Goal: Task Accomplishment & Management: Use online tool/utility

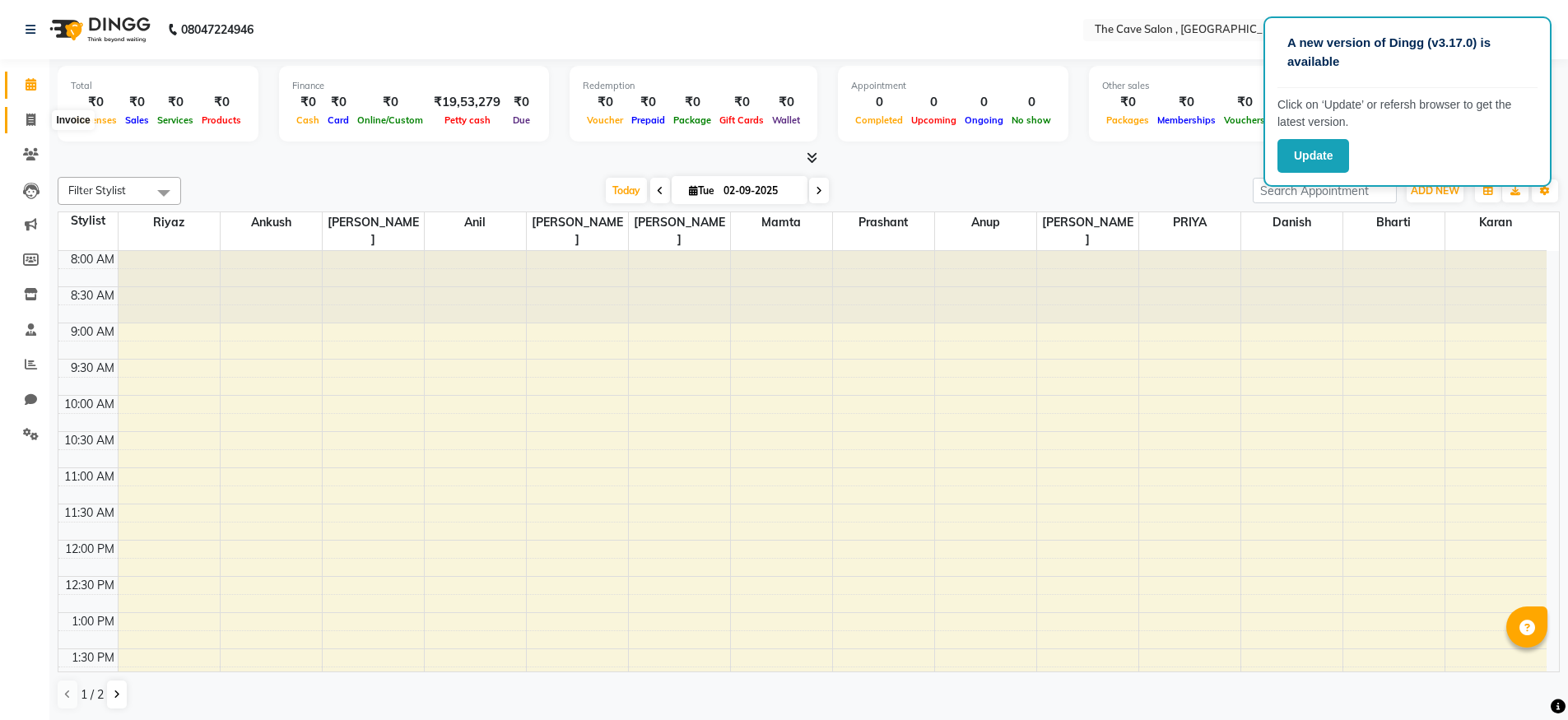
click at [22, 115] on span at bounding box center [31, 120] width 29 height 19
select select "7844"
select select "service"
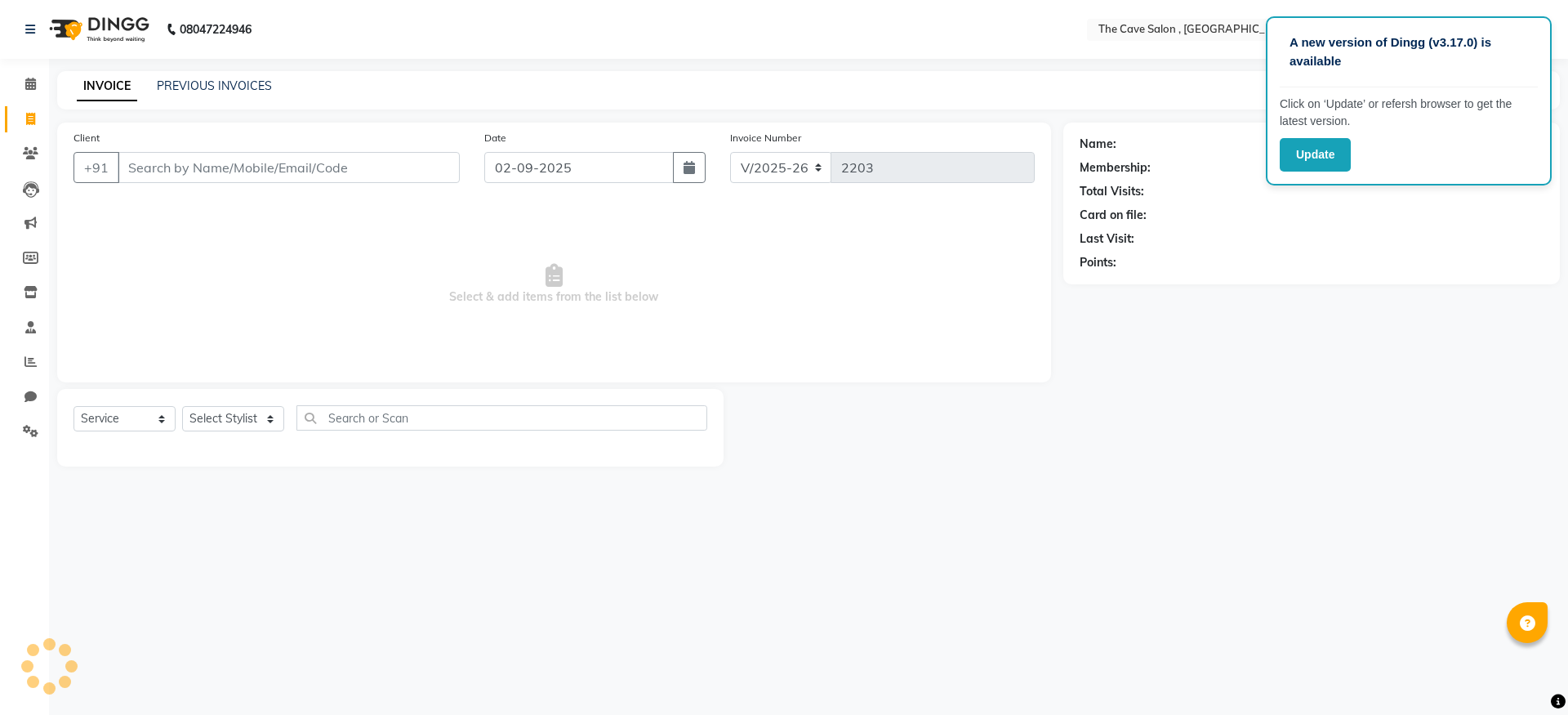
click at [233, 172] on input "Client" at bounding box center [288, 168] width 342 height 31
click at [205, 87] on link "PREVIOUS INVOICES" at bounding box center [215, 85] width 116 height 14
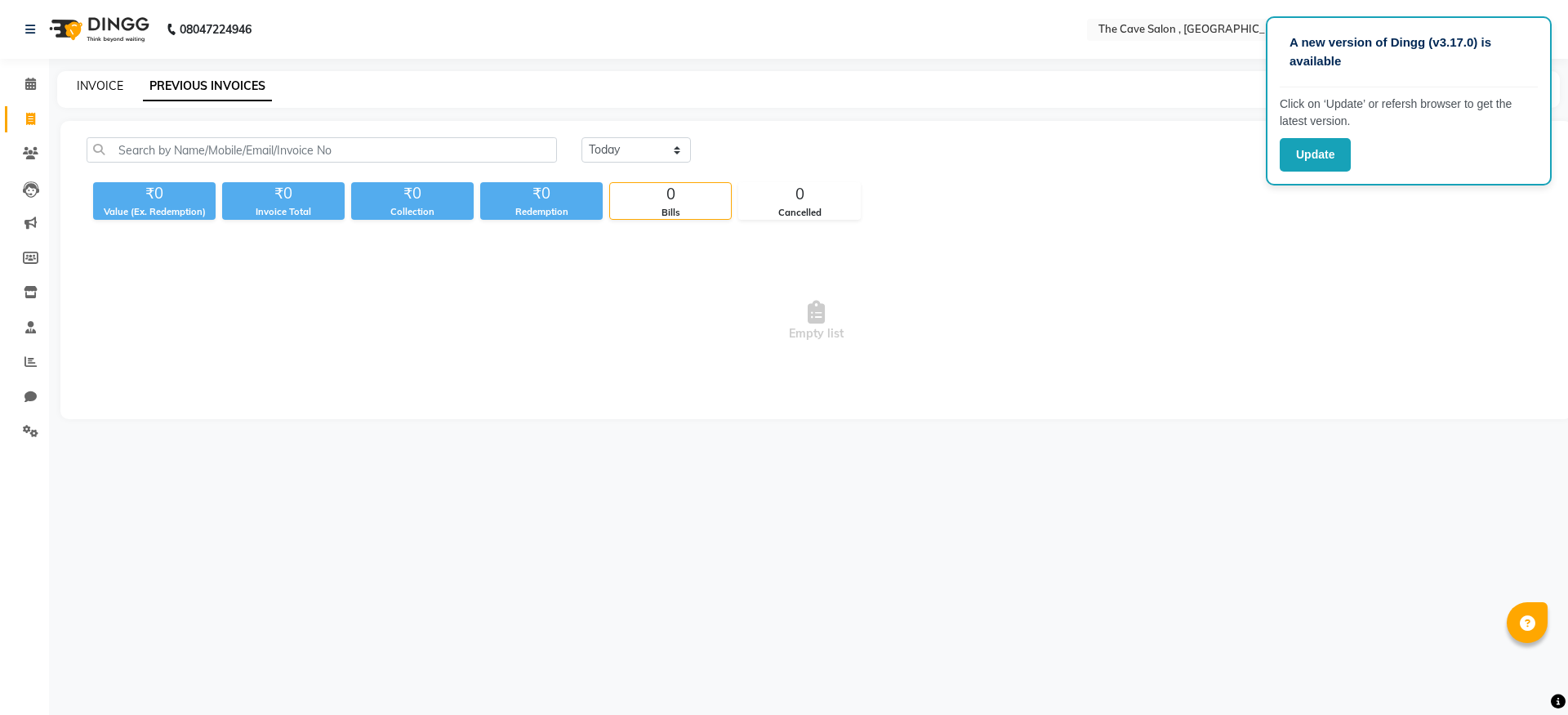
click at [91, 83] on link "INVOICE" at bounding box center [100, 85] width 46 height 14
select select "7844"
select select "service"
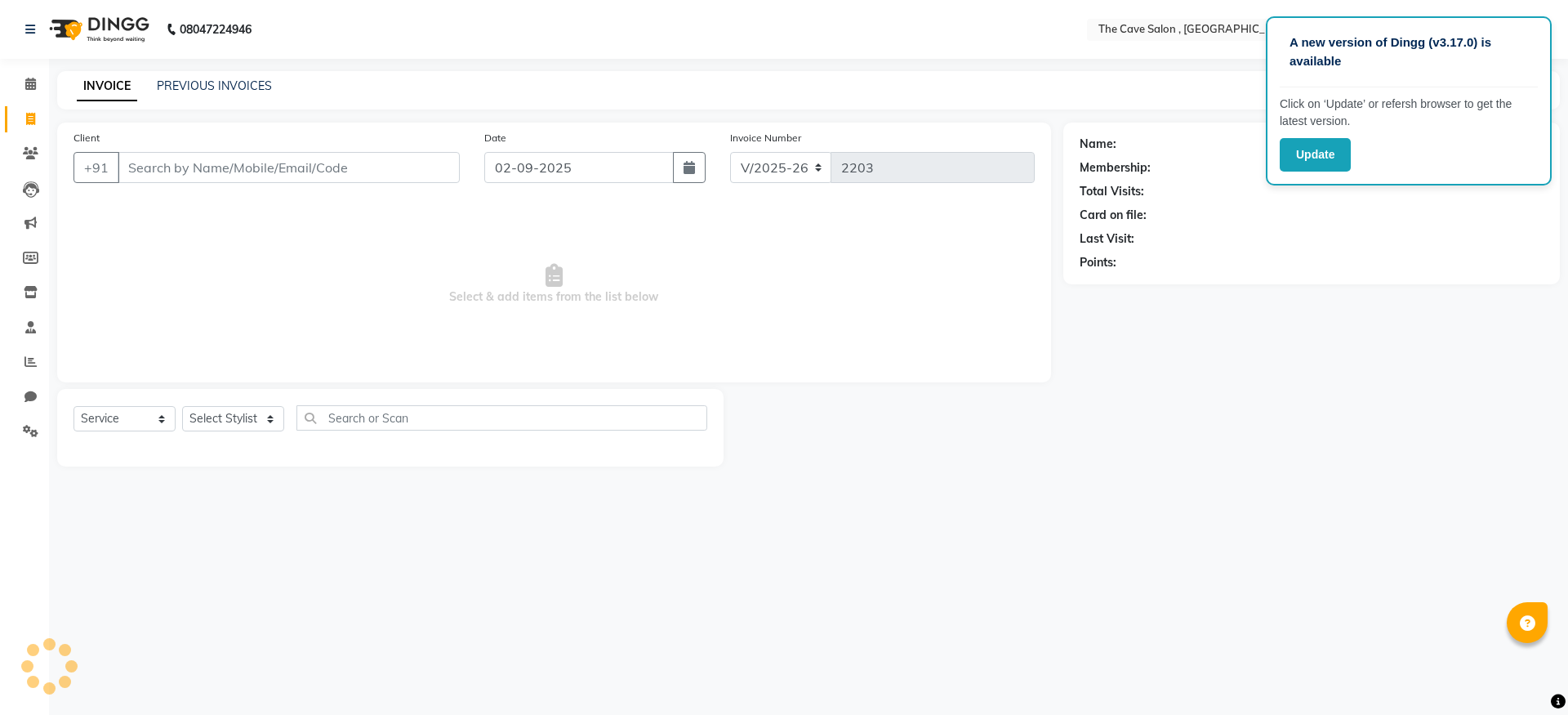
click at [218, 177] on input "Client" at bounding box center [288, 168] width 342 height 31
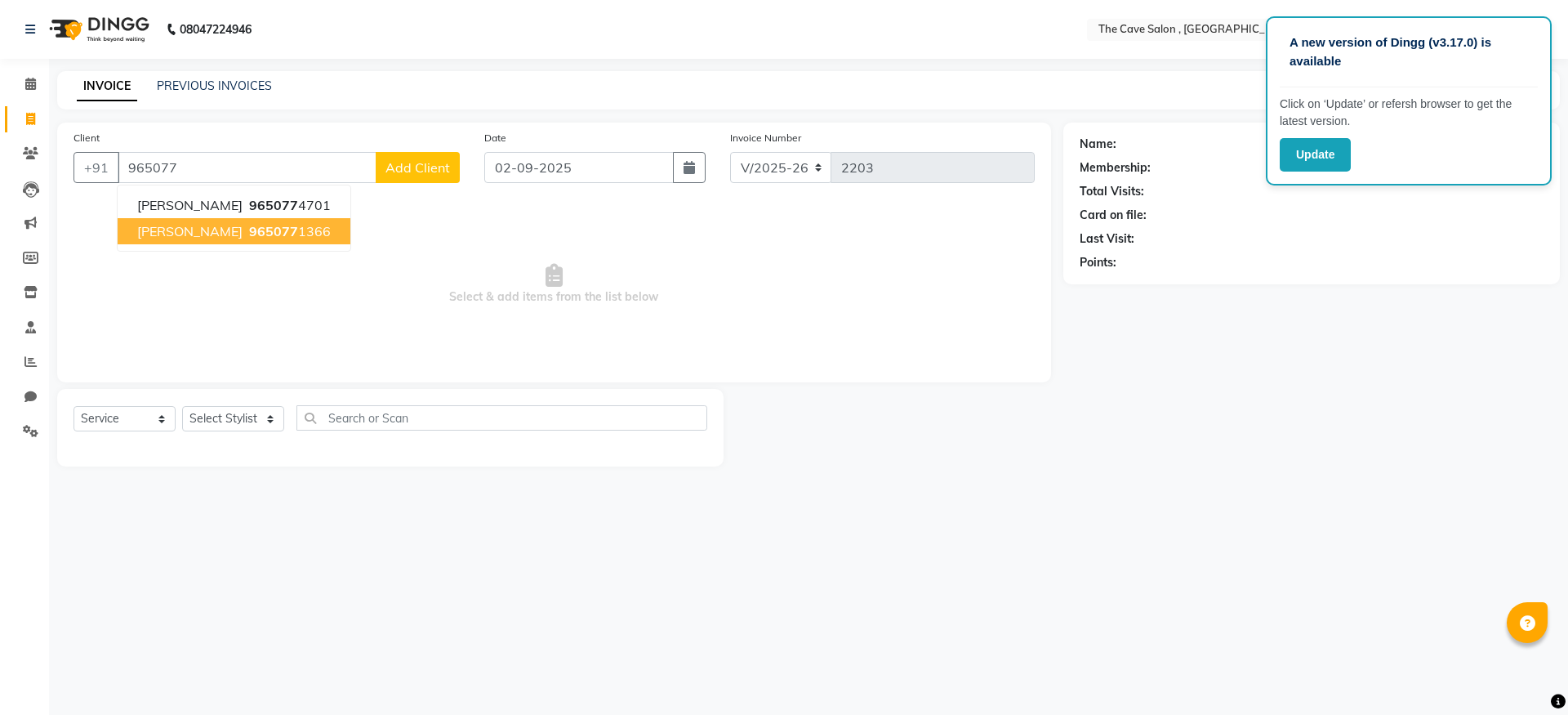
click at [249, 237] on span "965077" at bounding box center [274, 231] width 49 height 16
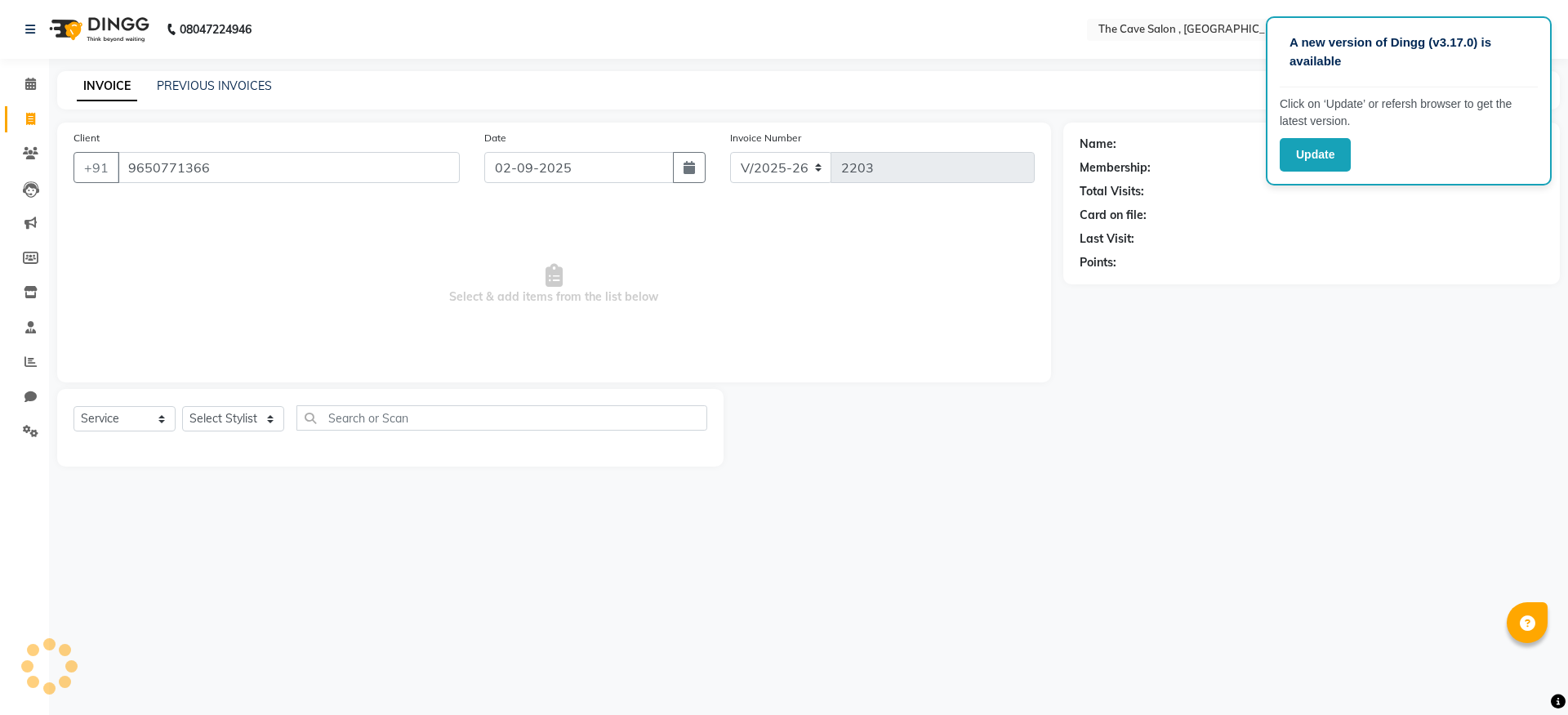
type input "9650771366"
click at [238, 425] on select "Select Stylist Aarif Anil [PERSON_NAME] Anup bharti danish karan Mamta Manager …" at bounding box center [233, 419] width 102 height 25
click at [218, 417] on select "Select Stylist Aarif Anil [PERSON_NAME] Anup bharti danish karan Mamta Manager …" at bounding box center [233, 419] width 102 height 25
click at [262, 410] on select "Select Stylist Aarif Anil [PERSON_NAME] Anup bharti danish karan Mamta Manager …" at bounding box center [233, 419] width 102 height 25
click at [182, 407] on select "Select Stylist Aarif Anil [PERSON_NAME] Anup bharti danish karan Mamta Manager …" at bounding box center [233, 419] width 102 height 25
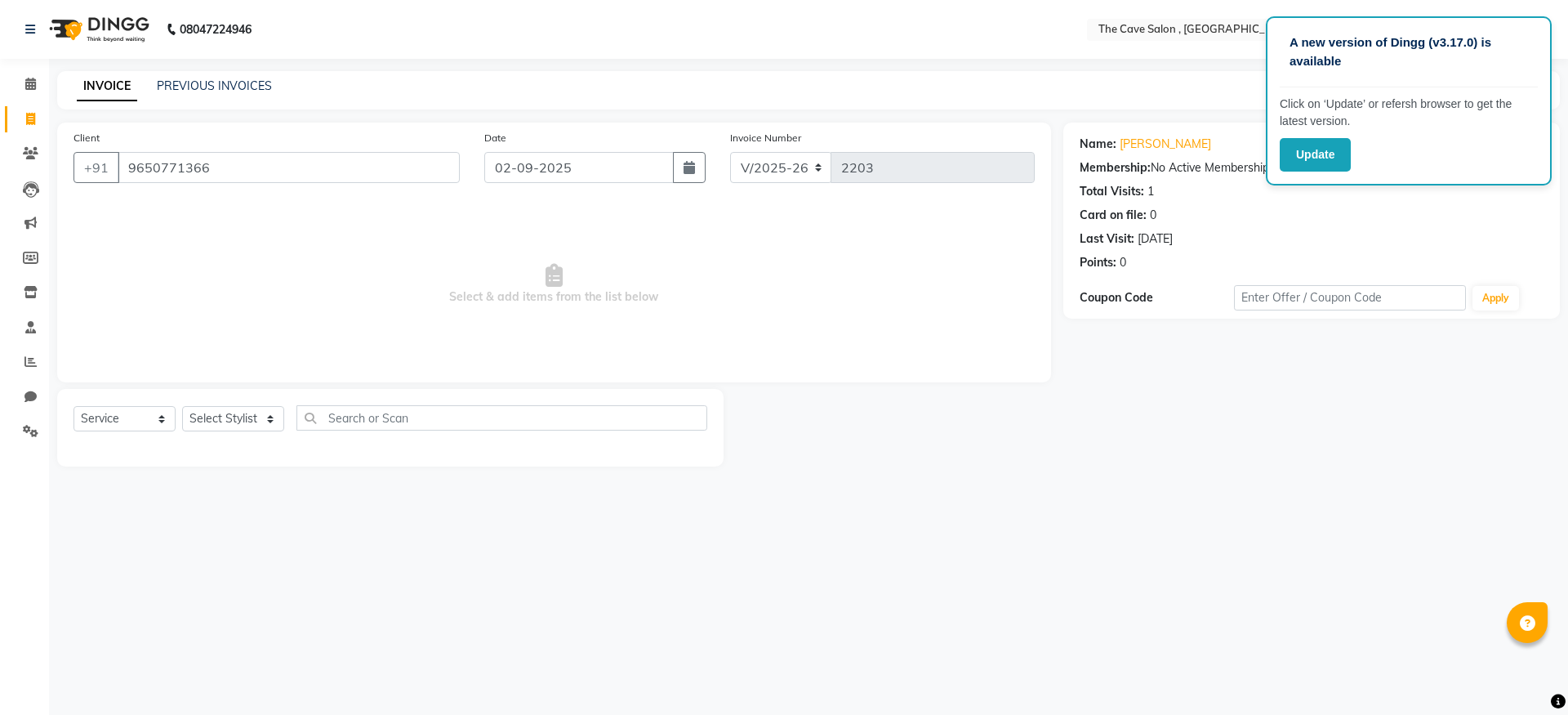
click at [326, 352] on span "Select & add items from the list below" at bounding box center [554, 284] width 961 height 164
click at [248, 418] on select "Select Stylist Aarif Anil [PERSON_NAME] Anup bharti danish karan Mamta Manager …" at bounding box center [233, 419] width 102 height 25
select select "87461"
click at [182, 407] on select "Select Stylist Aarif Anil [PERSON_NAME] Anup bharti danish karan Mamta Manager …" at bounding box center [233, 419] width 102 height 25
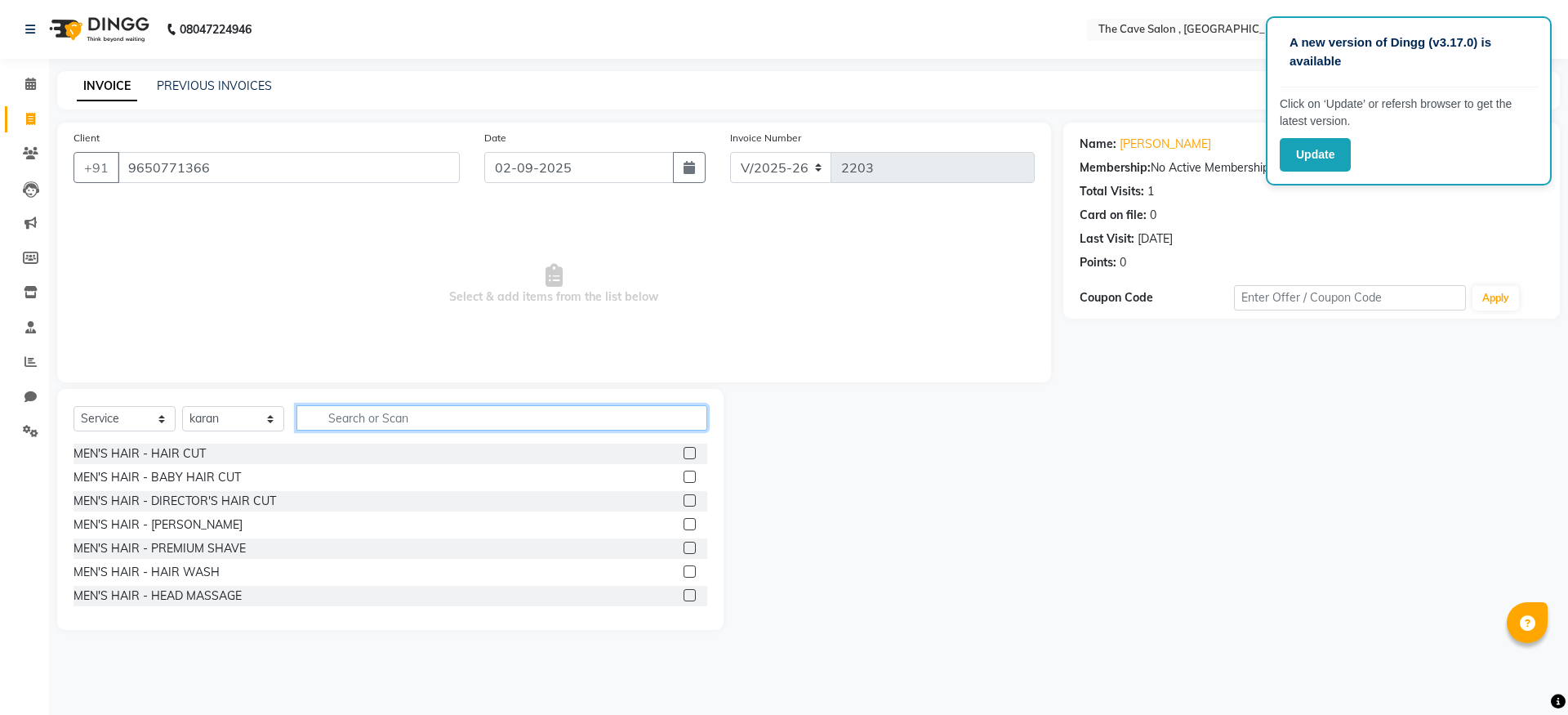
click at [346, 410] on input "text" at bounding box center [502, 418] width 411 height 25
click at [432, 421] on input "me" at bounding box center [490, 418] width 388 height 25
type input "mani"
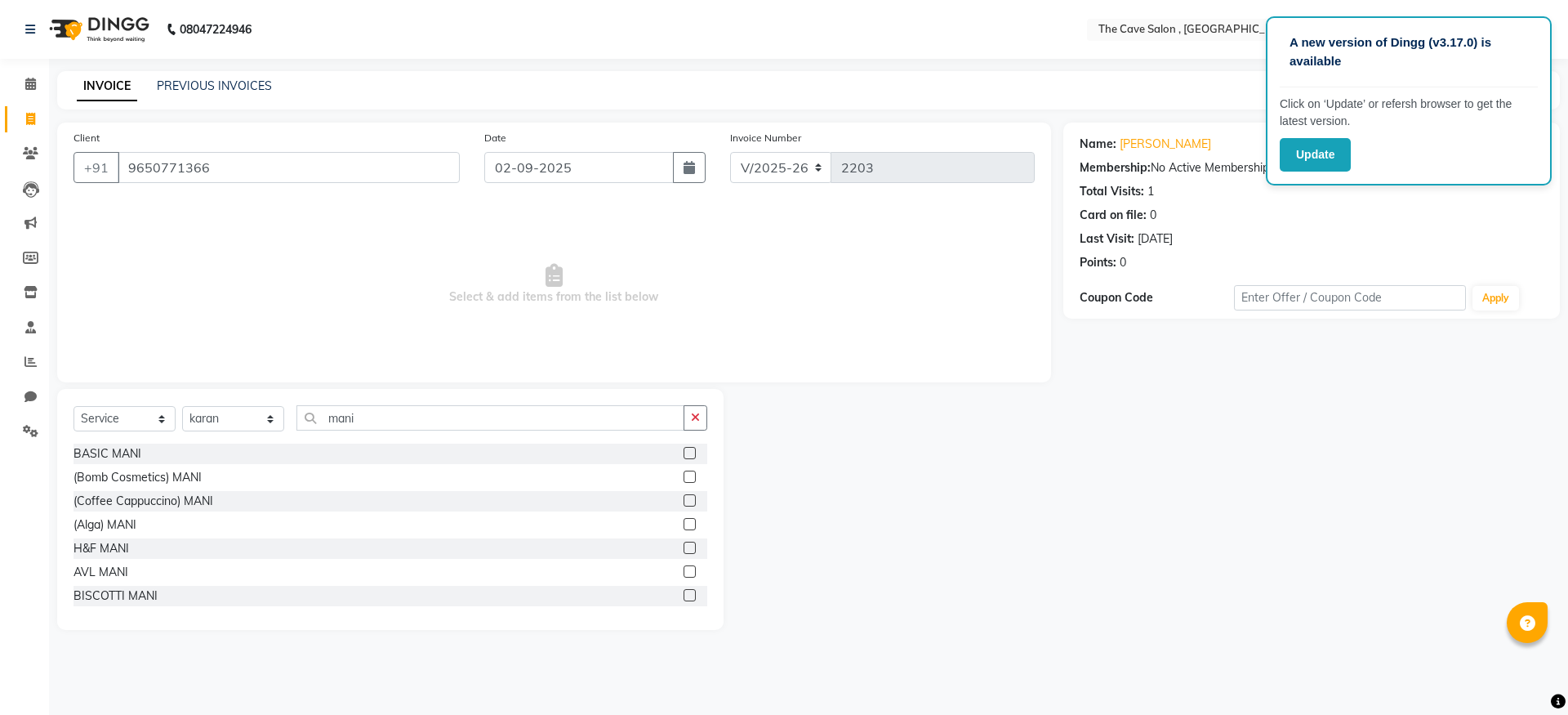
click at [684, 459] on label at bounding box center [690, 453] width 13 height 13
click at [684, 459] on input "checkbox" at bounding box center [689, 454] width 11 height 11
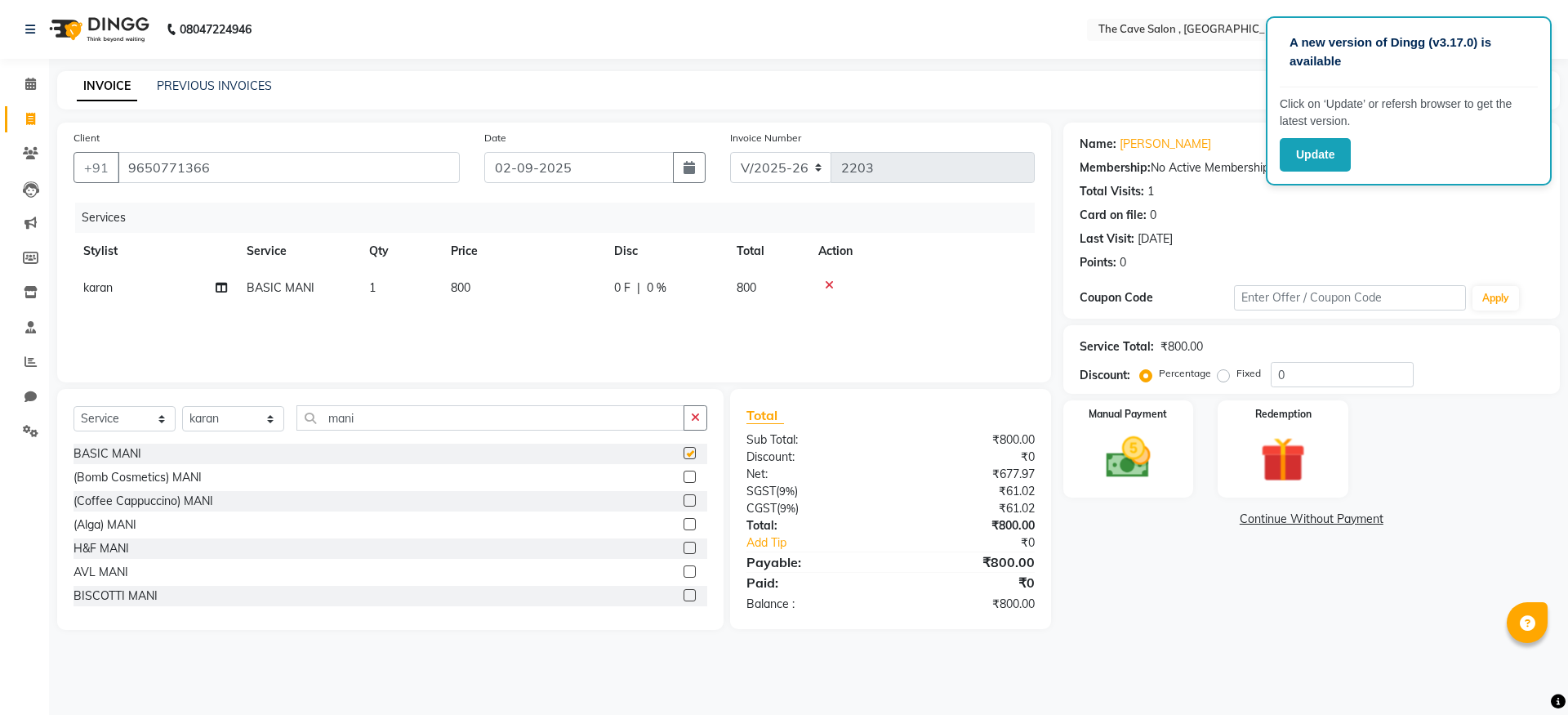
checkbox input "false"
click at [241, 419] on select "Select Stylist Aarif Anil [PERSON_NAME] Anup bharti danish karan Mamta Manager …" at bounding box center [233, 419] width 102 height 25
select select "87554"
click at [182, 407] on select "Select Stylist Aarif Anil [PERSON_NAME] Anup bharti danish karan Mamta Manager …" at bounding box center [233, 419] width 102 height 25
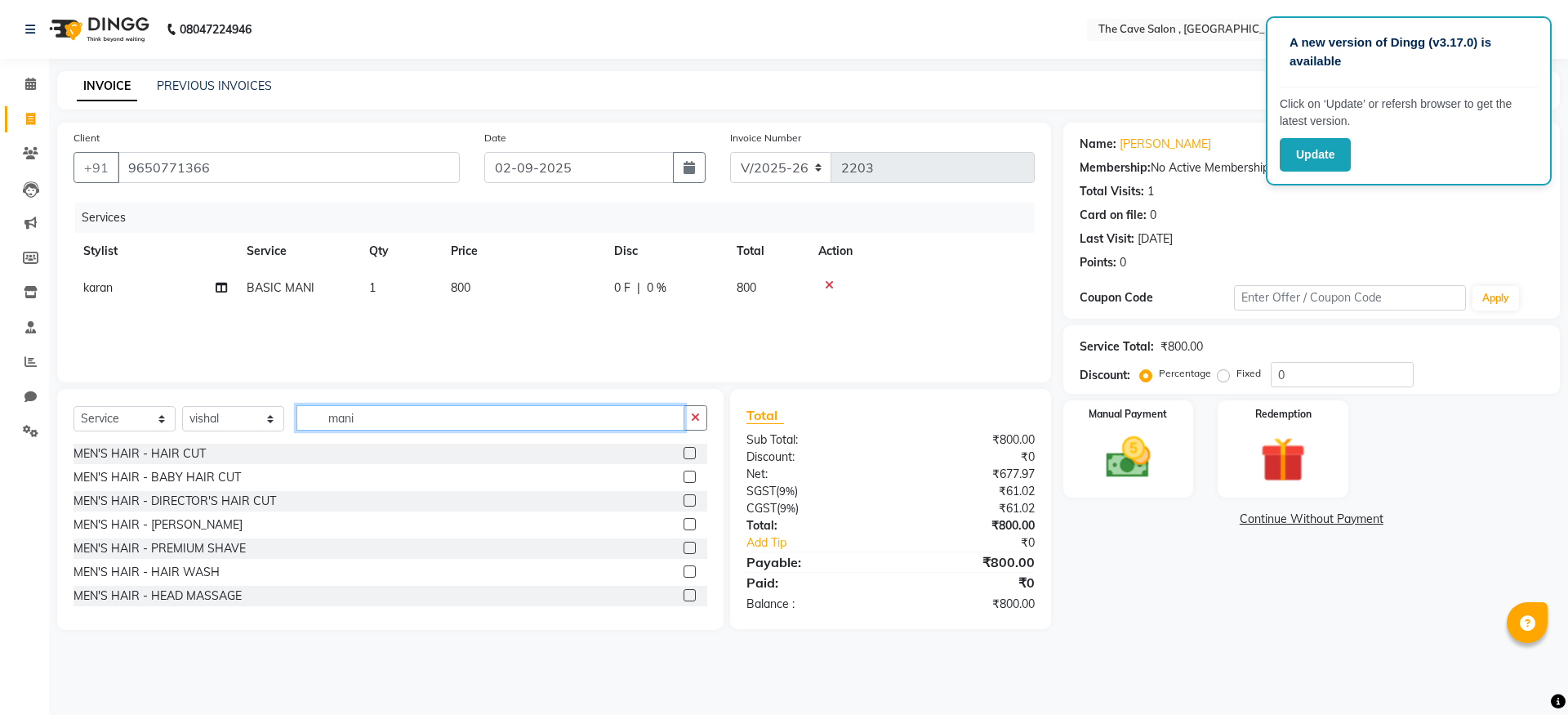
click at [469, 416] on input "mani" at bounding box center [490, 418] width 388 height 25
type input "m"
type input "pedi"
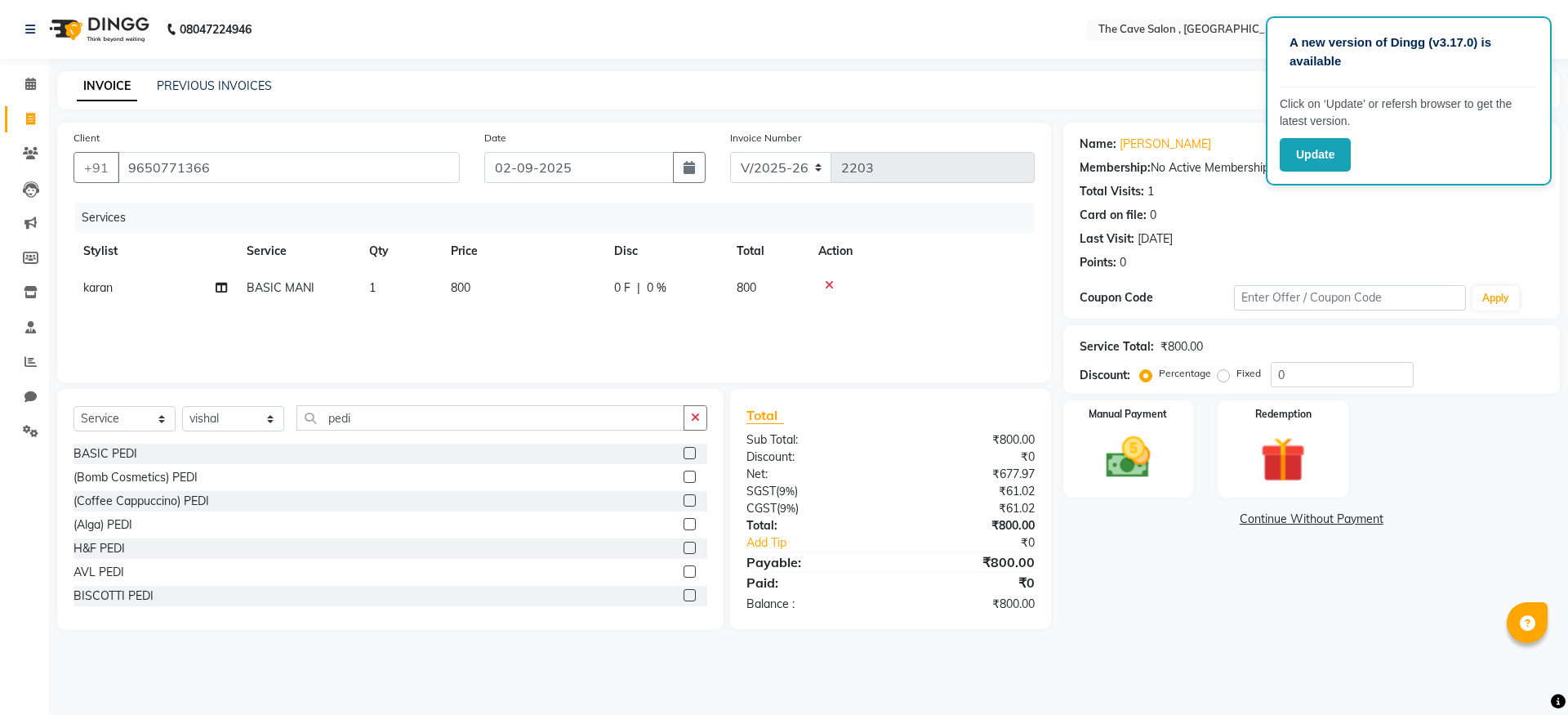
click at [669, 454] on div "BASIC PEDI" at bounding box center [390, 454] width 634 height 20
click at [684, 453] on label at bounding box center [690, 453] width 13 height 13
click at [684, 453] on input "checkbox" at bounding box center [689, 454] width 11 height 11
checkbox input "false"
click at [233, 421] on select "Select Stylist Aarif Anil [PERSON_NAME] Anup bharti danish karan Mamta Manager …" at bounding box center [233, 419] width 102 height 25
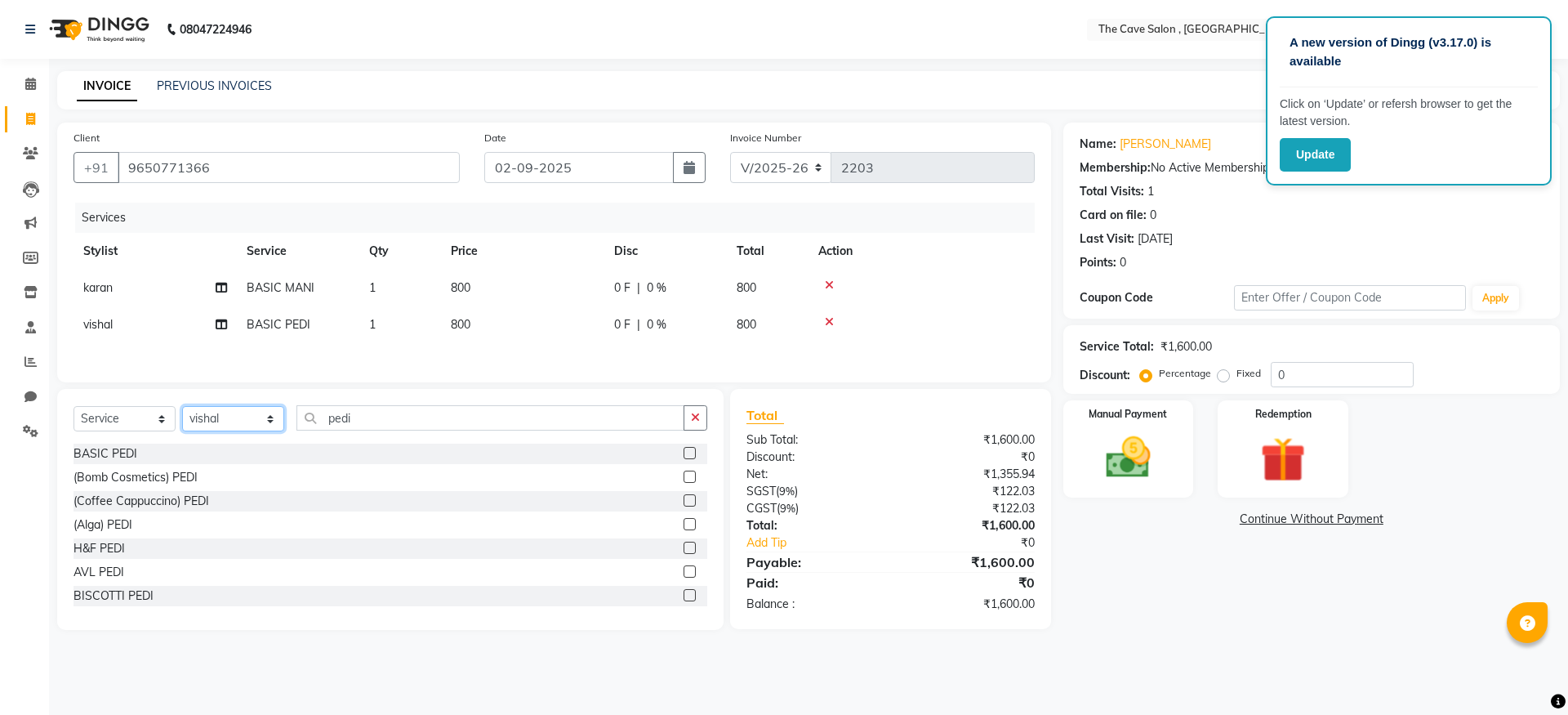
select select "70258"
click at [182, 409] on select "Select Stylist Aarif Anil [PERSON_NAME] Anup bharti danish karan Mamta Manager …" at bounding box center [233, 419] width 102 height 25
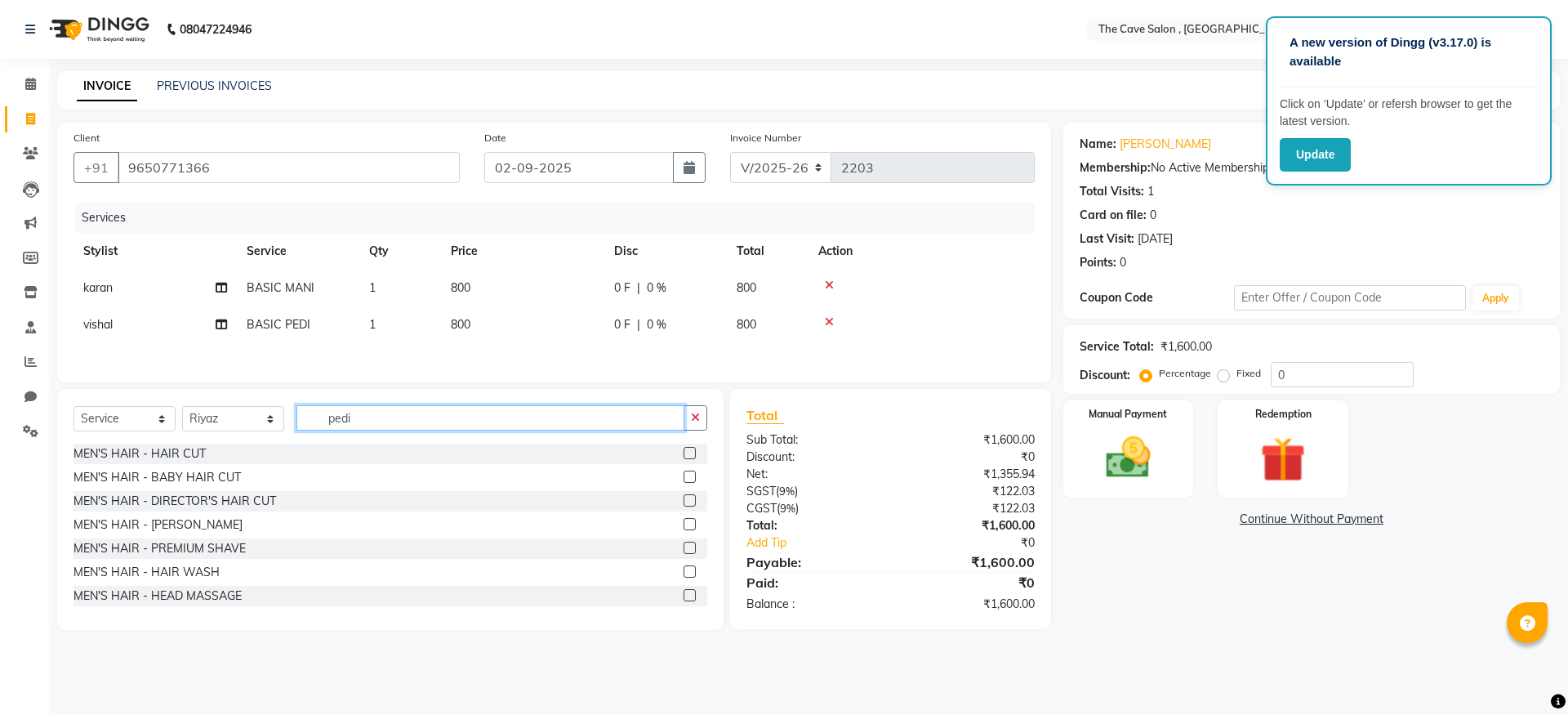
click at [455, 422] on input "pedi" at bounding box center [490, 418] width 388 height 25
type input "p"
type input "women"
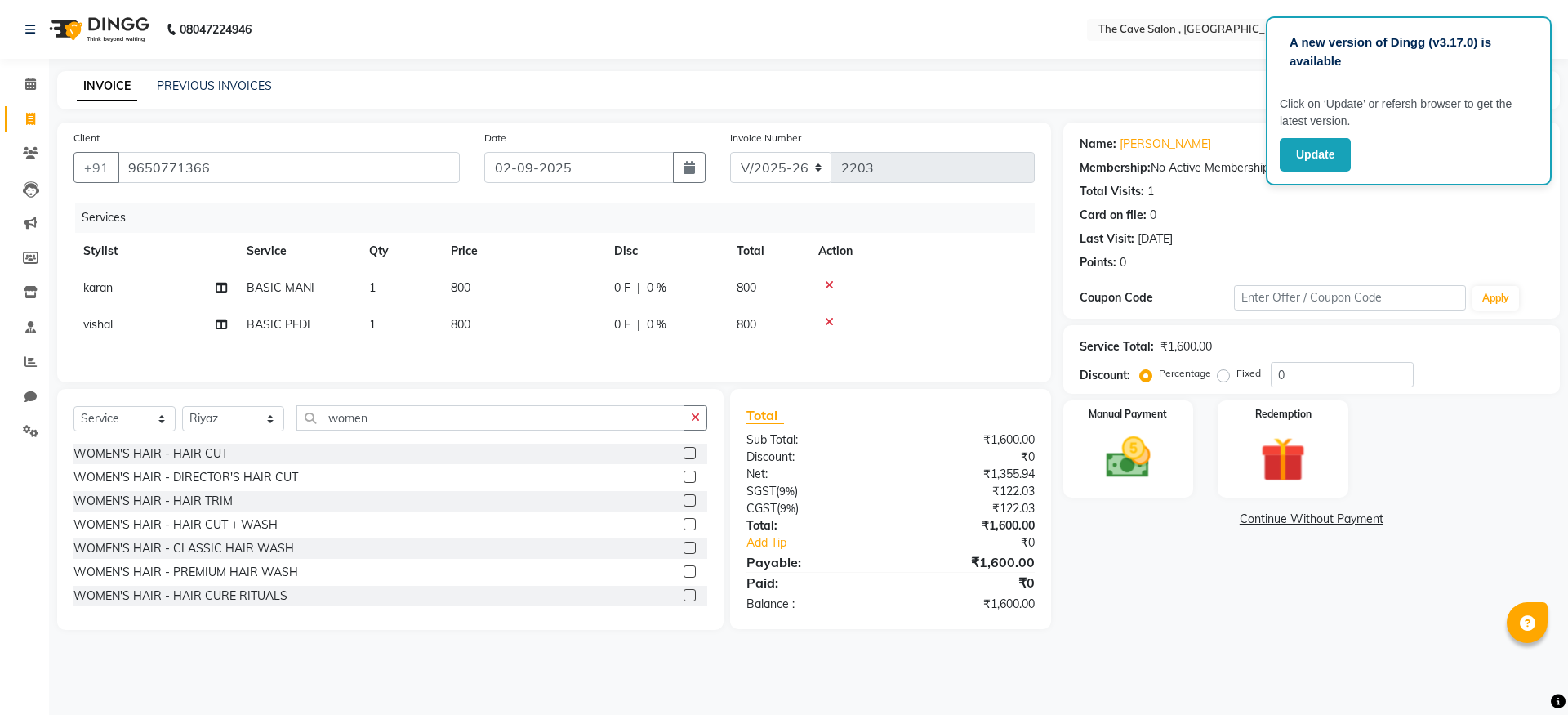
click at [684, 459] on label at bounding box center [690, 453] width 13 height 13
click at [684, 459] on input "checkbox" at bounding box center [689, 454] width 11 height 11
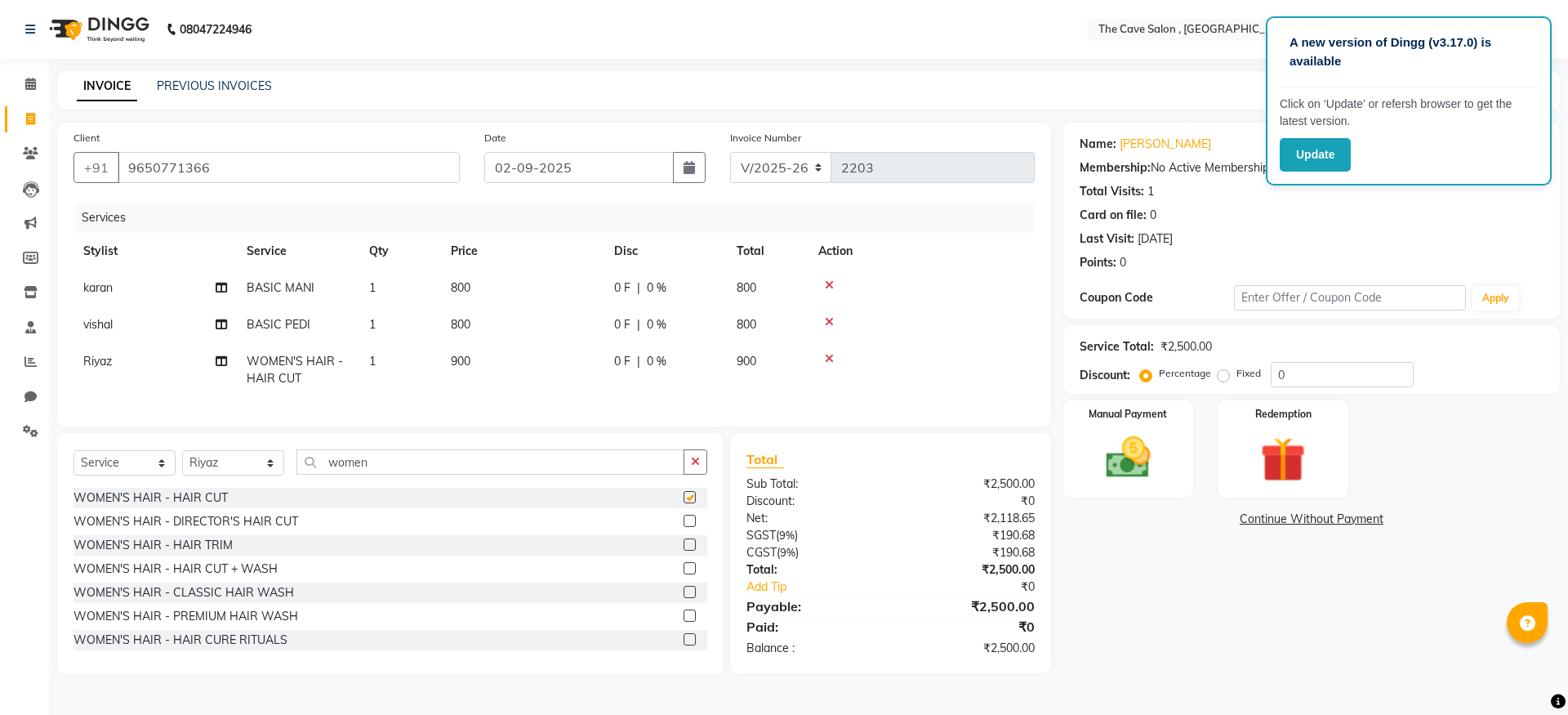
checkbox input "false"
click at [1274, 373] on input "0" at bounding box center [1343, 375] width 143 height 25
type input "10"
click at [1148, 473] on img at bounding box center [1128, 458] width 76 height 54
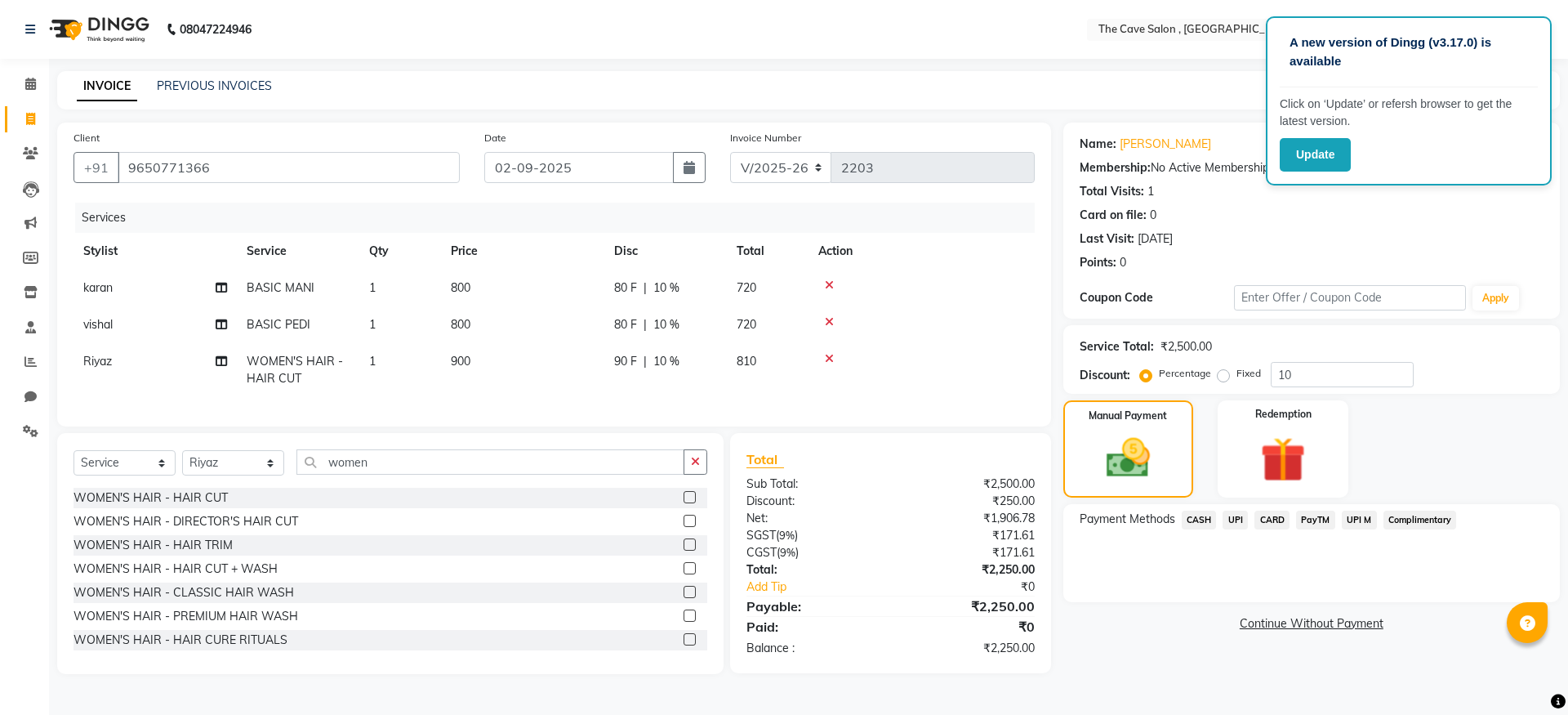
click at [1201, 519] on span "CASH" at bounding box center [1199, 520] width 35 height 19
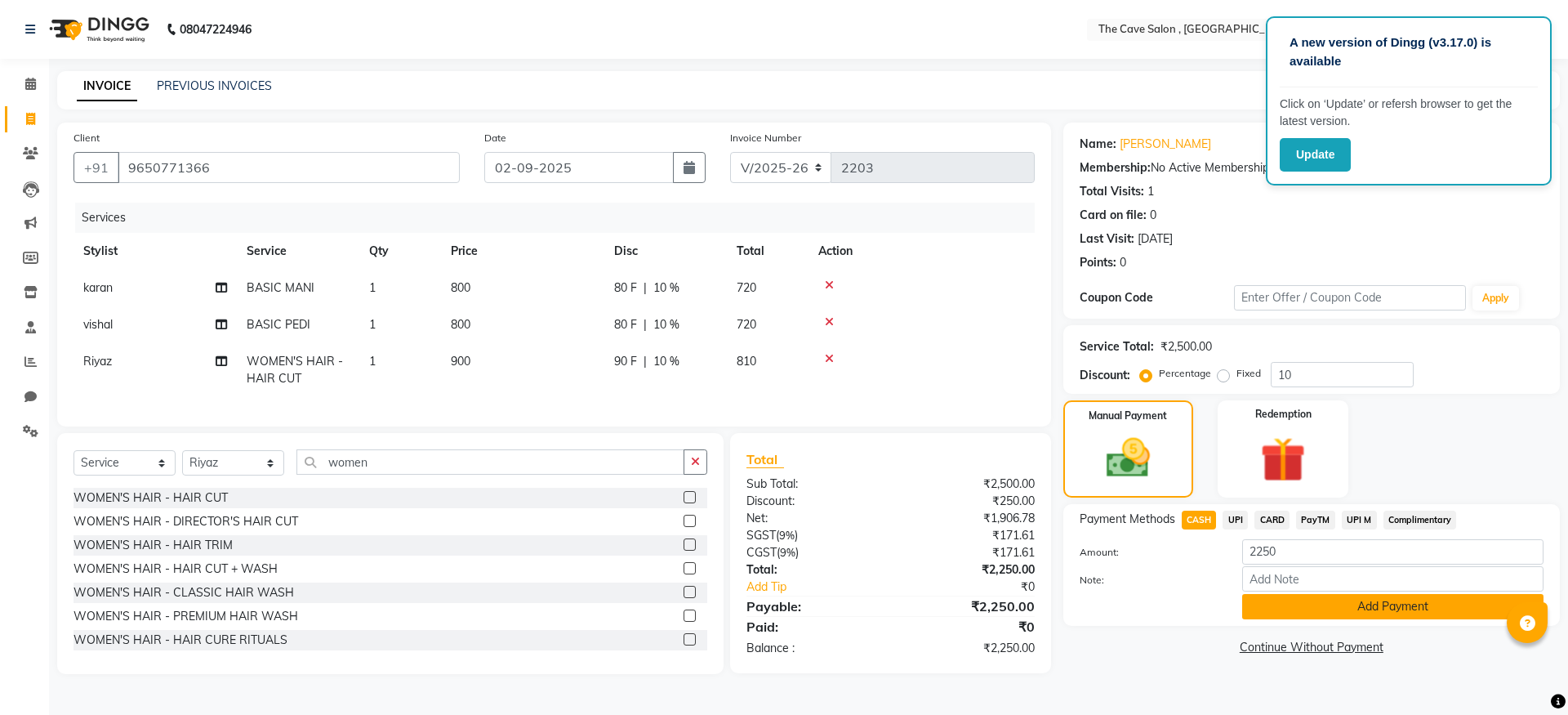
click at [1317, 609] on button "Add Payment" at bounding box center [1393, 607] width 301 height 25
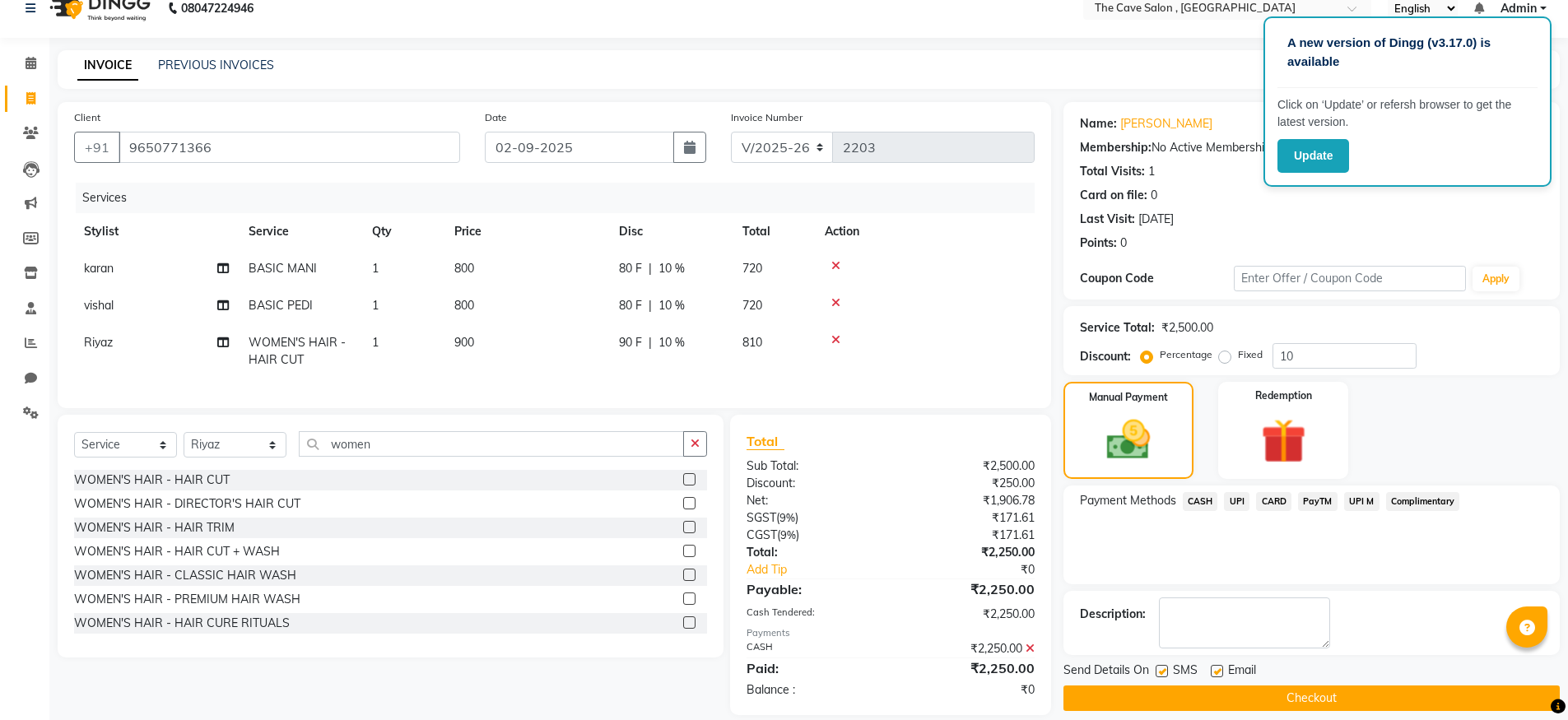
scroll to position [53, 0]
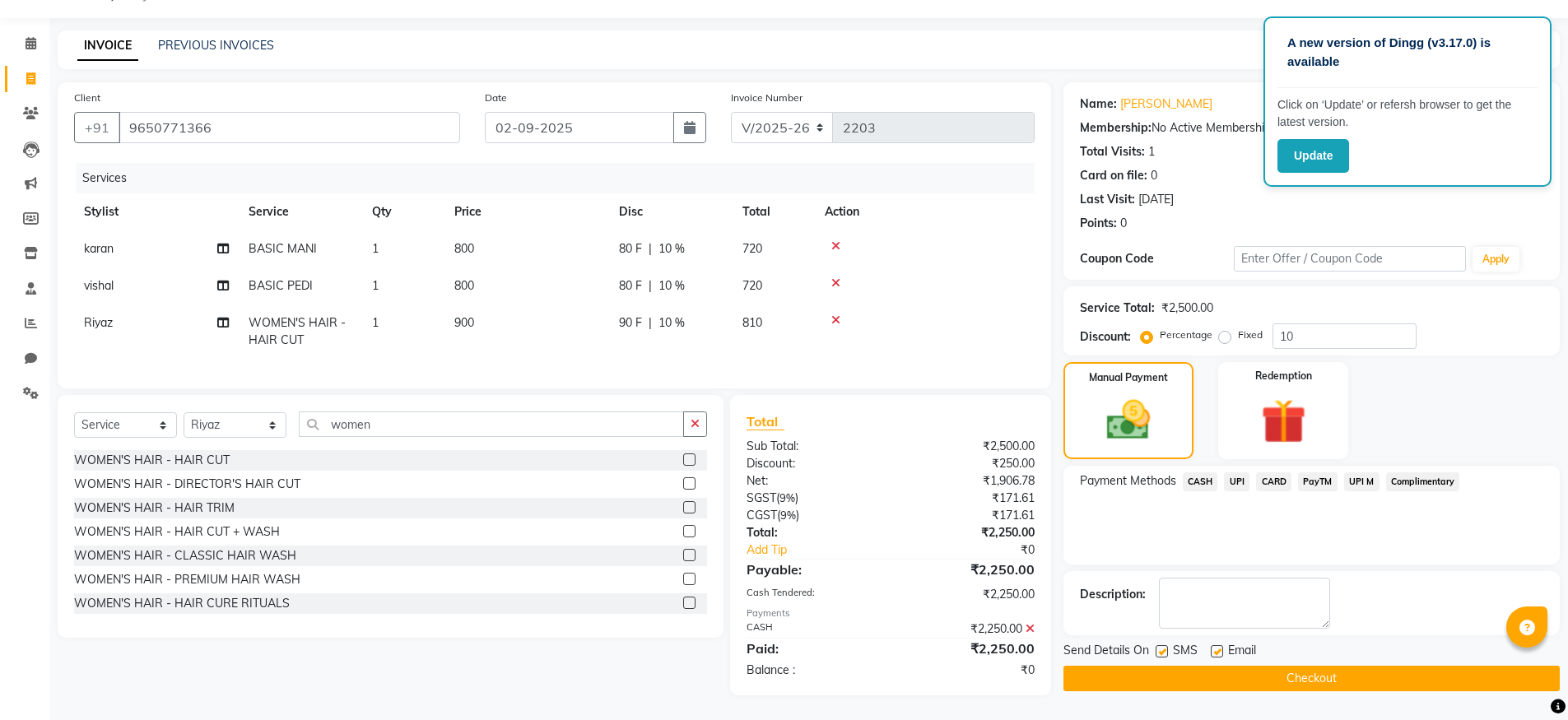
click at [1341, 672] on button "Checkout" at bounding box center [1311, 678] width 496 height 25
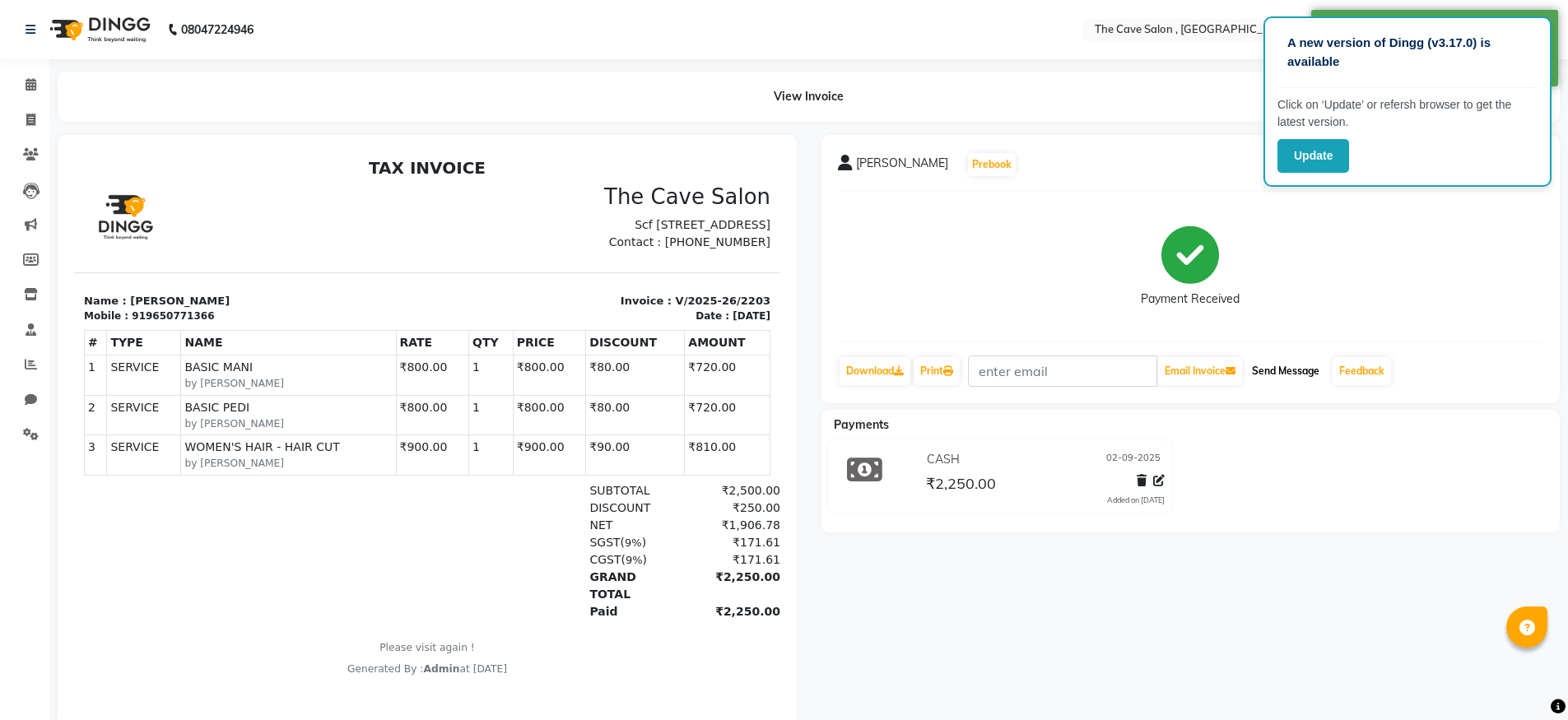
click at [1293, 366] on button "Send Message" at bounding box center [1285, 371] width 81 height 28
click at [24, 126] on span at bounding box center [31, 120] width 29 height 19
select select "service"
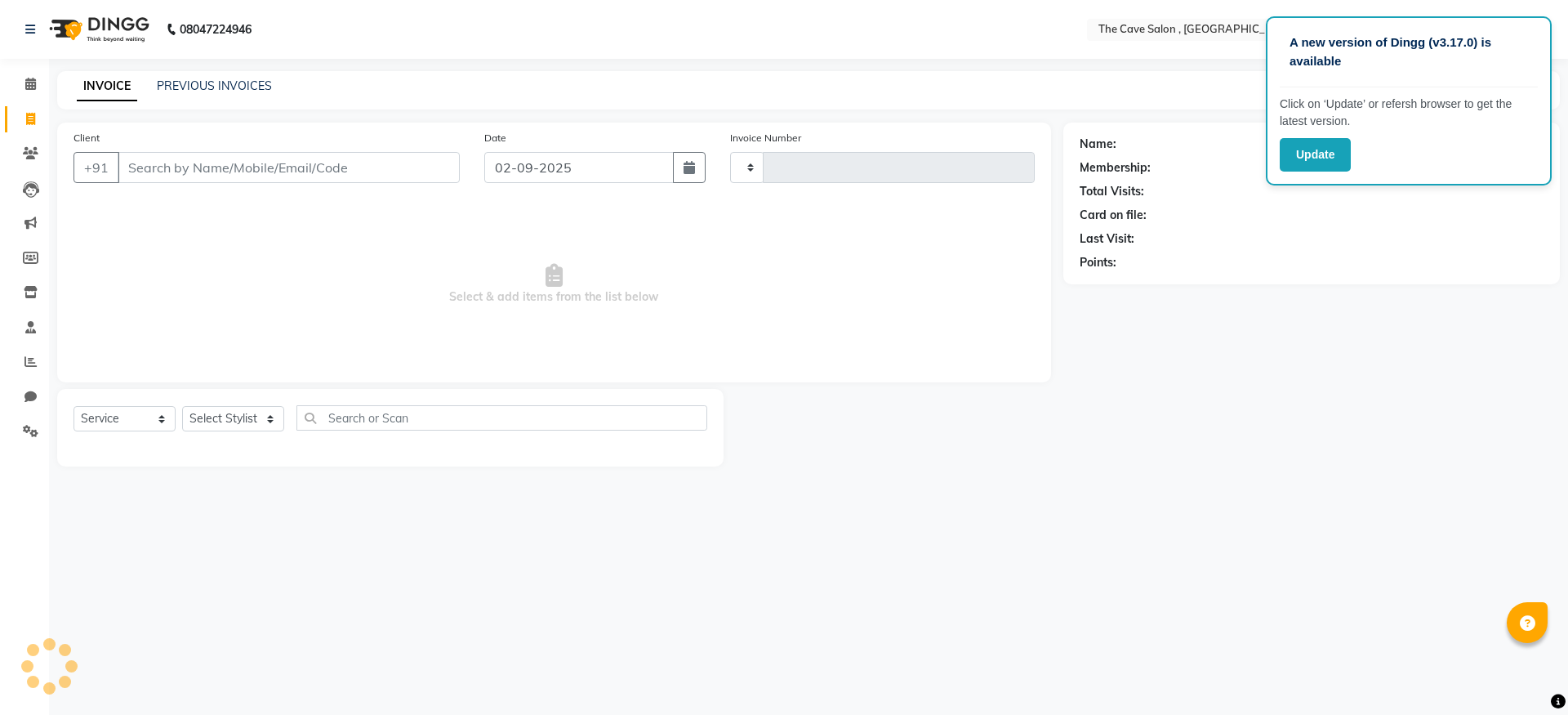
type input "2204"
select select "7844"
click at [200, 93] on link "PREVIOUS INVOICES" at bounding box center [215, 85] width 116 height 14
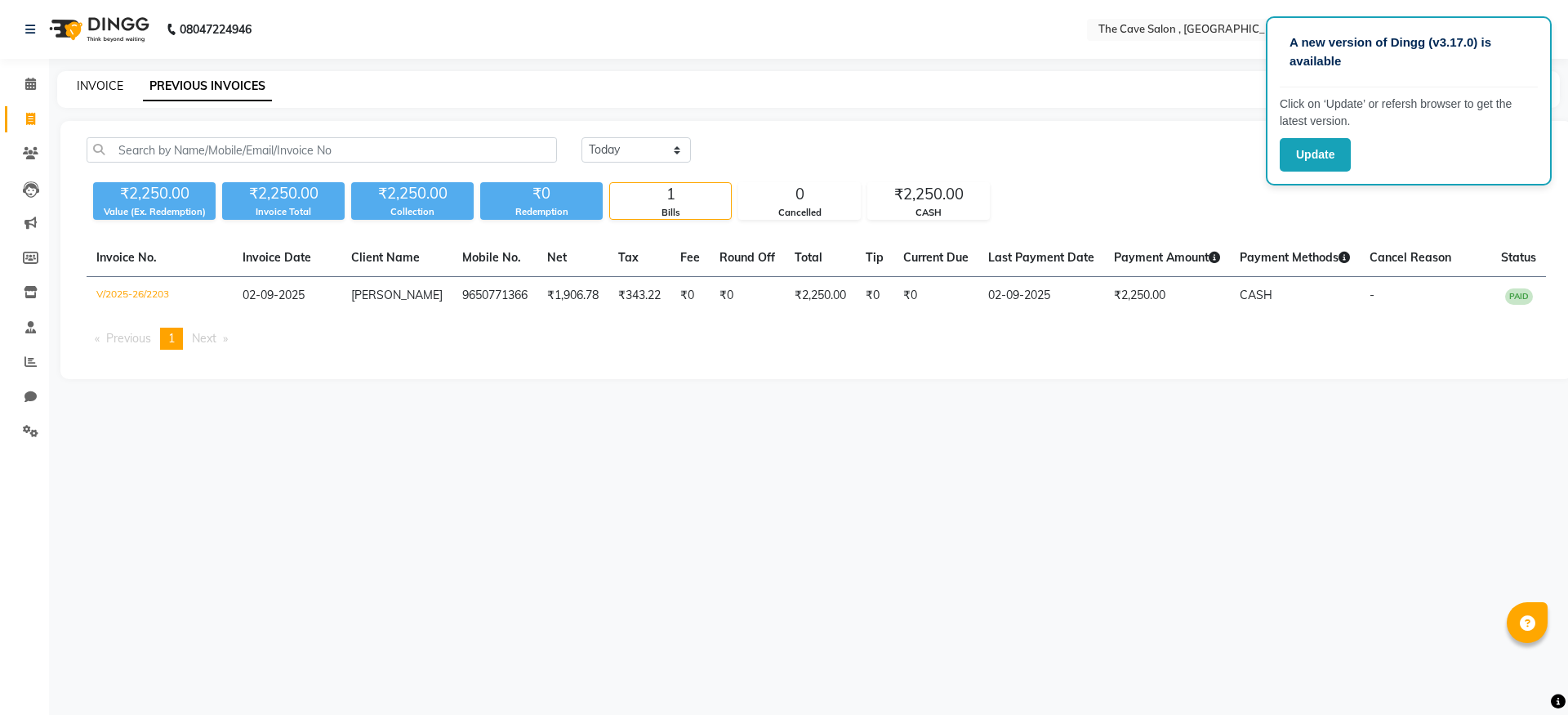
click at [98, 91] on link "INVOICE" at bounding box center [100, 85] width 46 height 14
select select "7844"
select select "service"
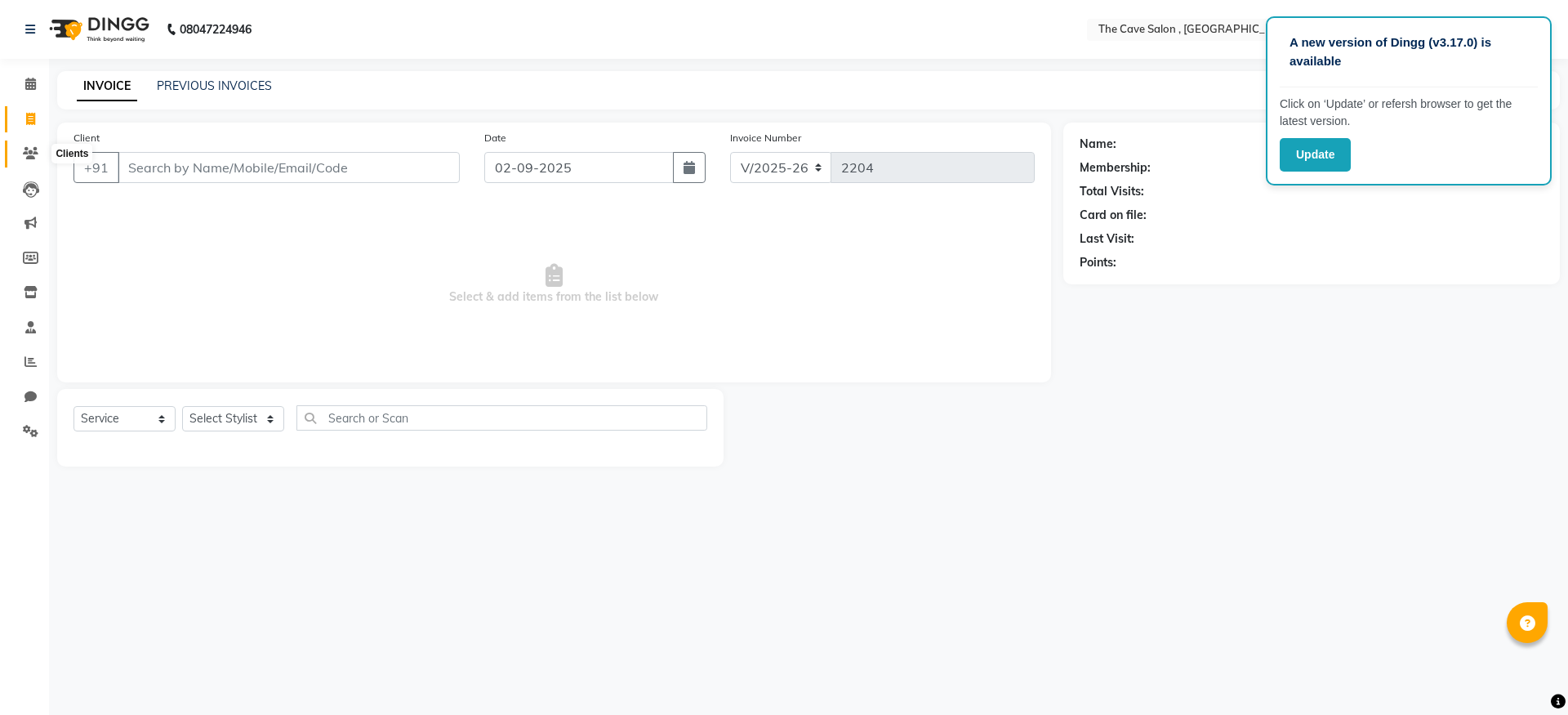
drag, startPoint x: 27, startPoint y: 147, endPoint x: 36, endPoint y: 147, distance: 9.0
click at [27, 147] on icon at bounding box center [31, 153] width 15 height 13
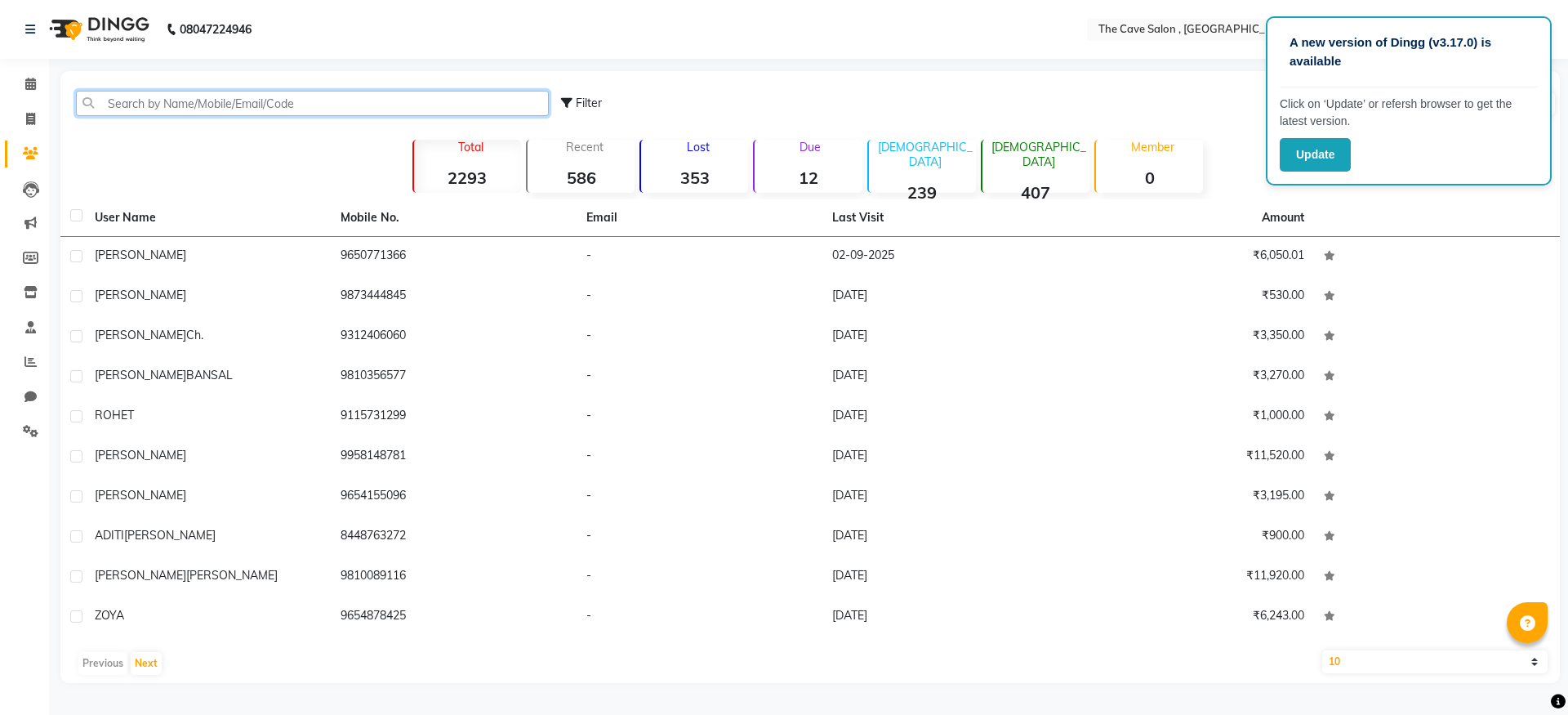
click at [293, 110] on input "text" at bounding box center [312, 103] width 473 height 25
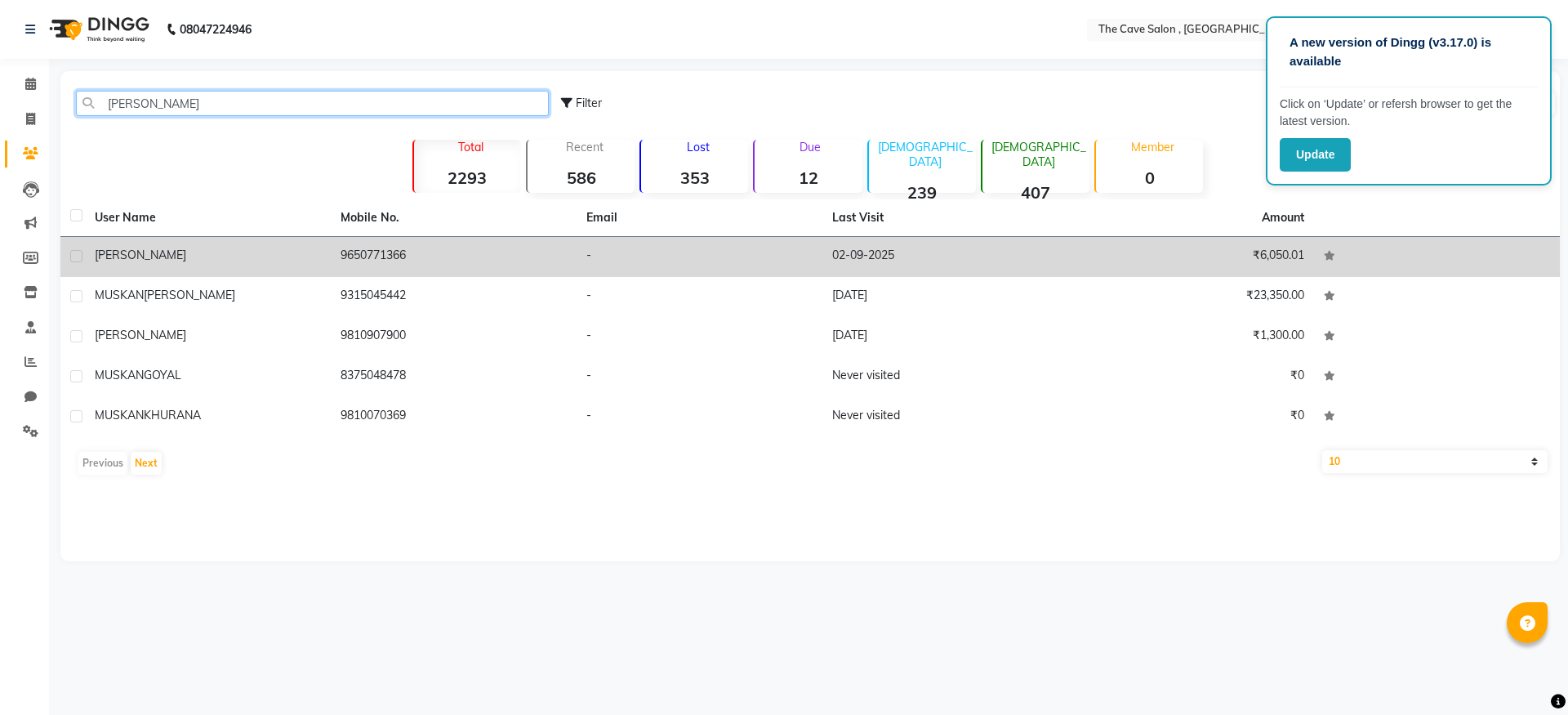
type input "[PERSON_NAME]"
click at [583, 259] on td "-" at bounding box center [699, 257] width 246 height 40
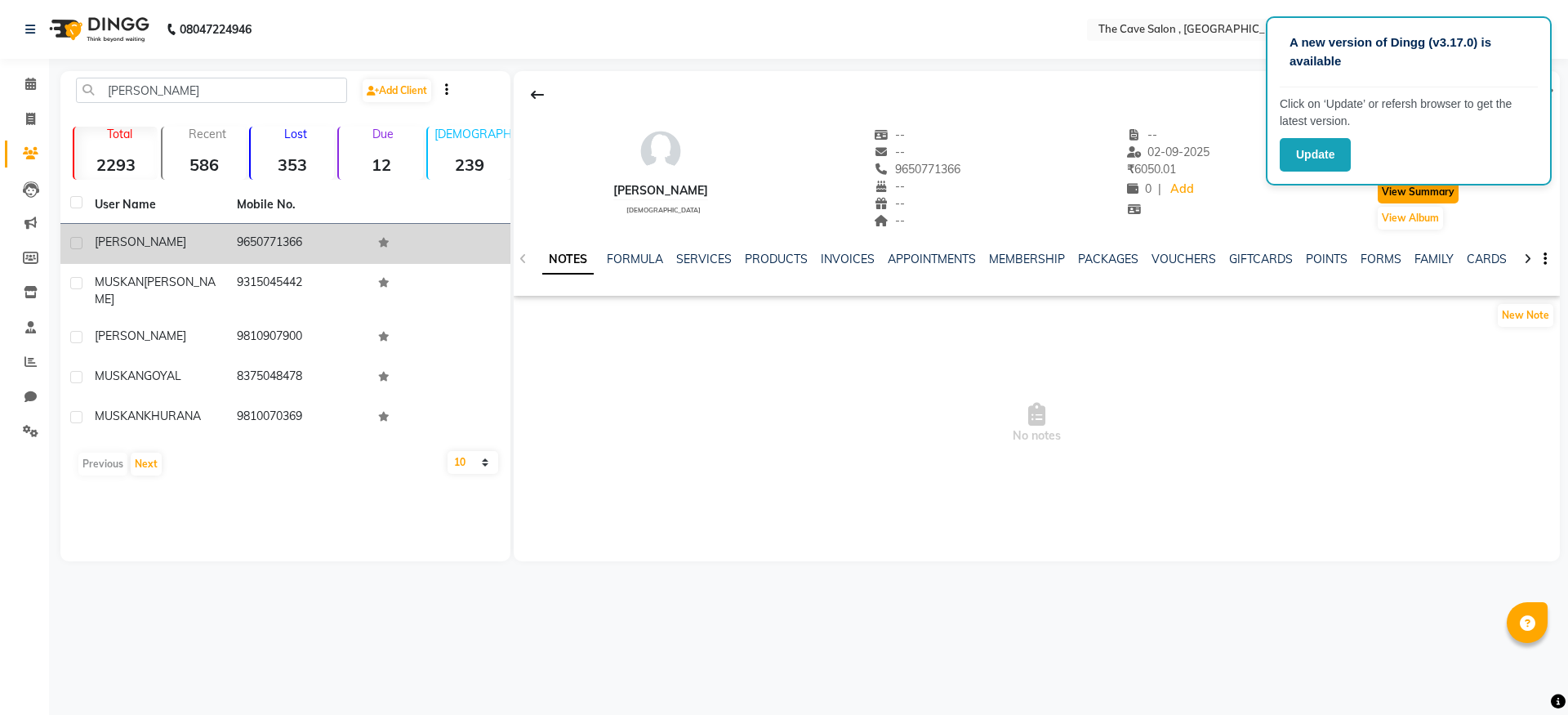
click at [1394, 191] on button "View Summary" at bounding box center [1419, 192] width 81 height 23
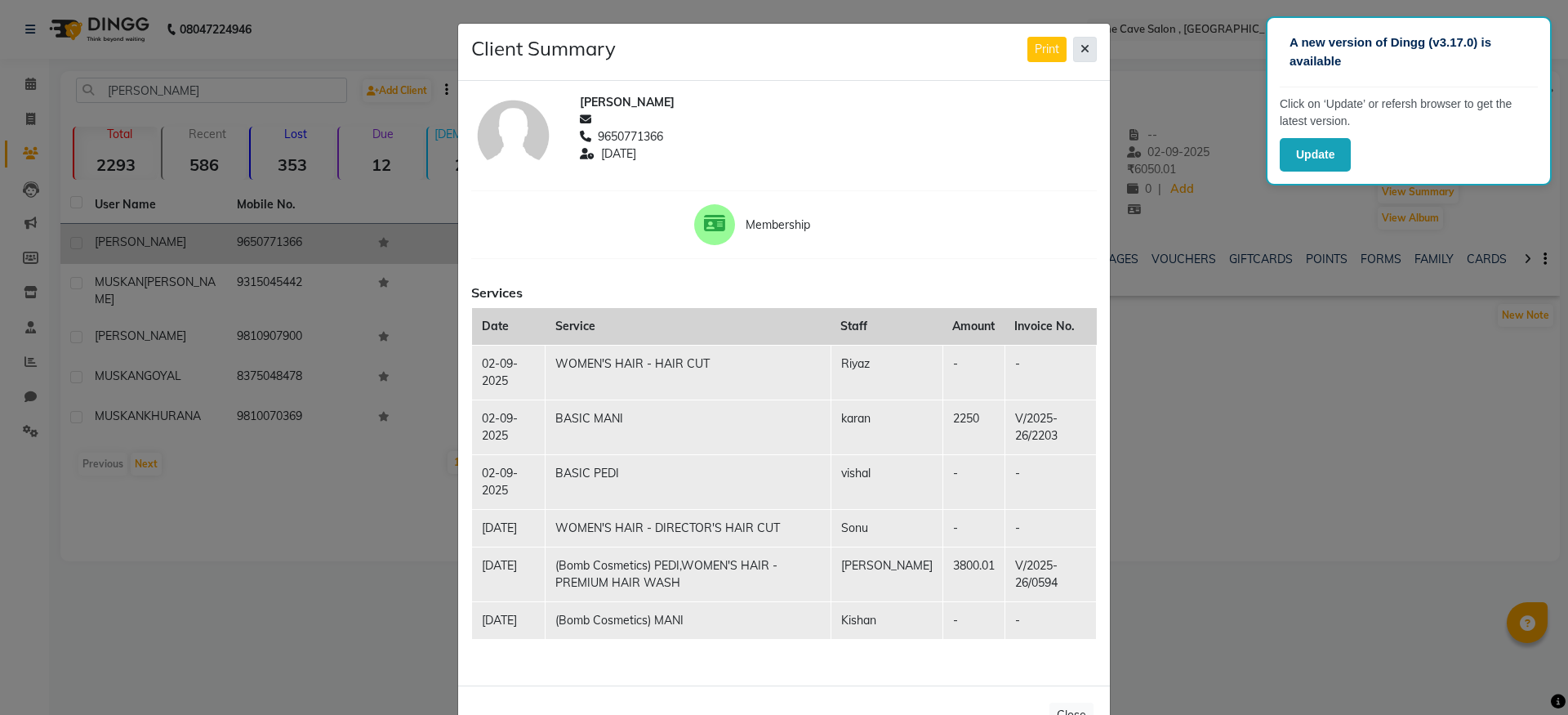
click at [1085, 45] on button at bounding box center [1085, 49] width 24 height 25
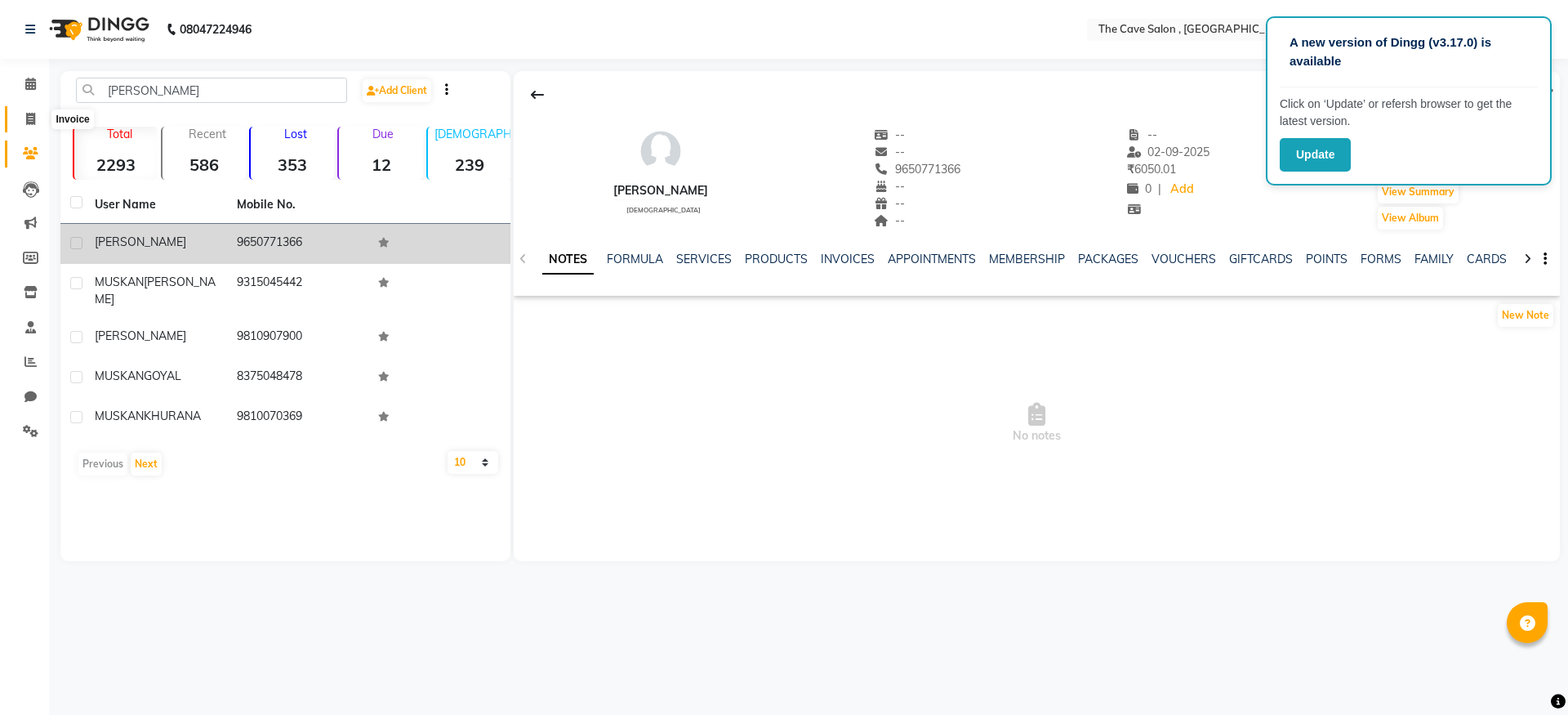
click at [18, 116] on span at bounding box center [31, 119] width 29 height 19
select select "service"
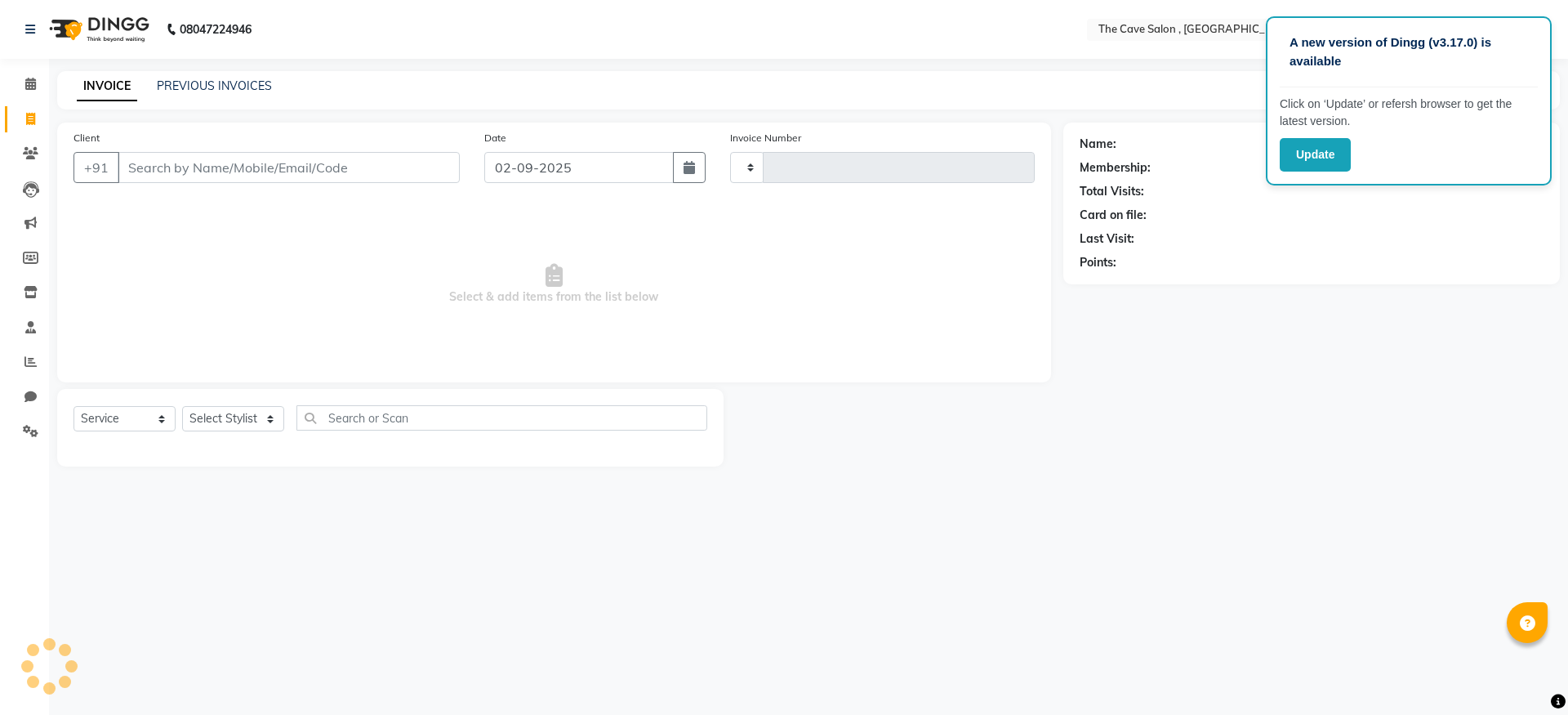
type input "2204"
select select "7844"
